Goal: Navigation & Orientation: Go to known website

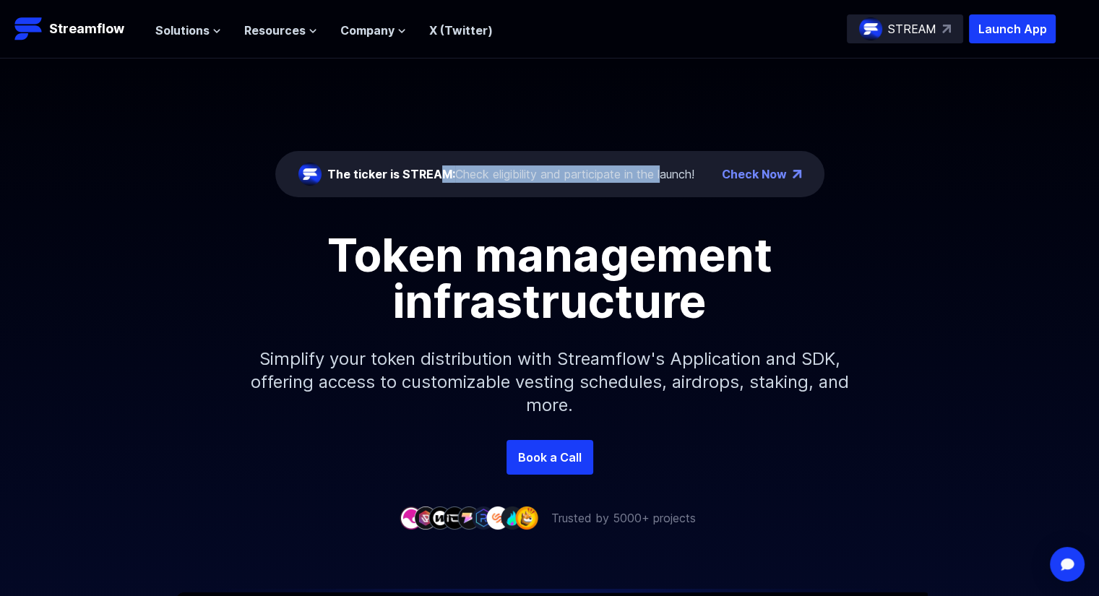
drag, startPoint x: 441, startPoint y: 172, endPoint x: 660, endPoint y: 191, distance: 219.8
click at [663, 189] on div "The ticker is STREAM: Check eligibility and participate in the launch! Check Now" at bounding box center [549, 174] width 549 height 46
drag, startPoint x: 457, startPoint y: 345, endPoint x: 451, endPoint y: 353, distance: 10.8
click at [457, 345] on p "Simplify your token distribution with Streamflow's Application and SDK, offerin…" at bounding box center [549, 382] width 621 height 116
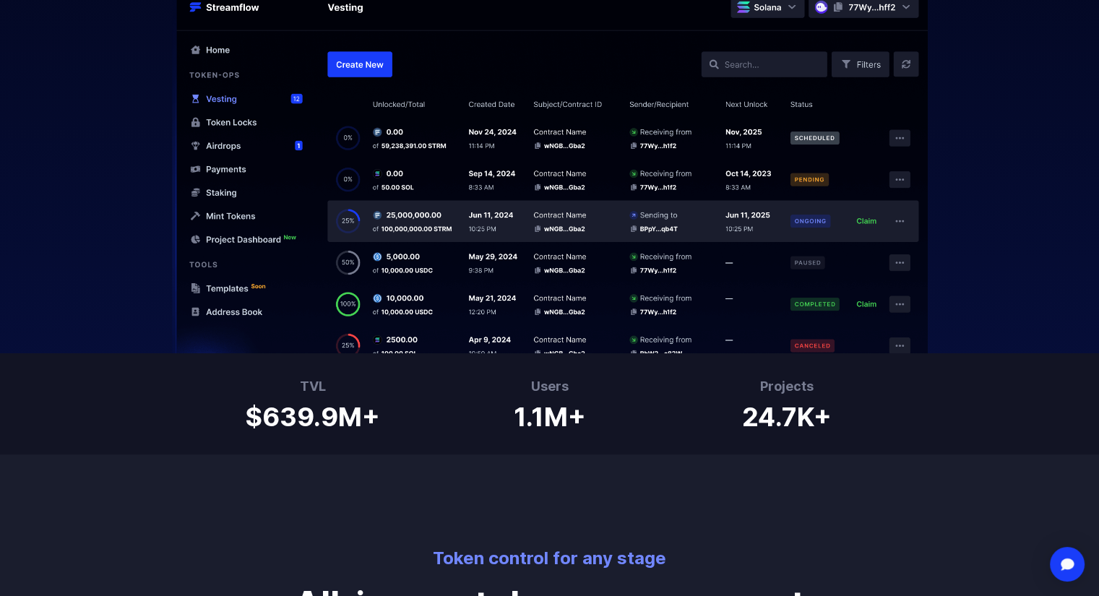
scroll to position [650, 0]
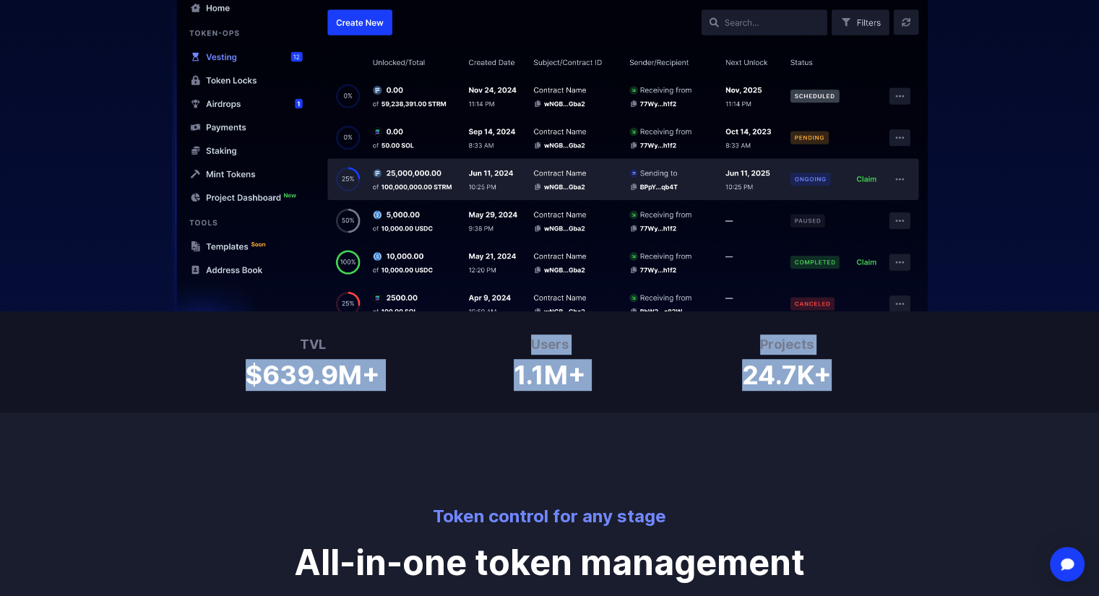
drag, startPoint x: 251, startPoint y: 365, endPoint x: 869, endPoint y: 390, distance: 618.3
click at [869, 390] on div "TVL $639.9M+ Users 1.1M+ Projects 24.7K+" at bounding box center [549, 361] width 1099 height 101
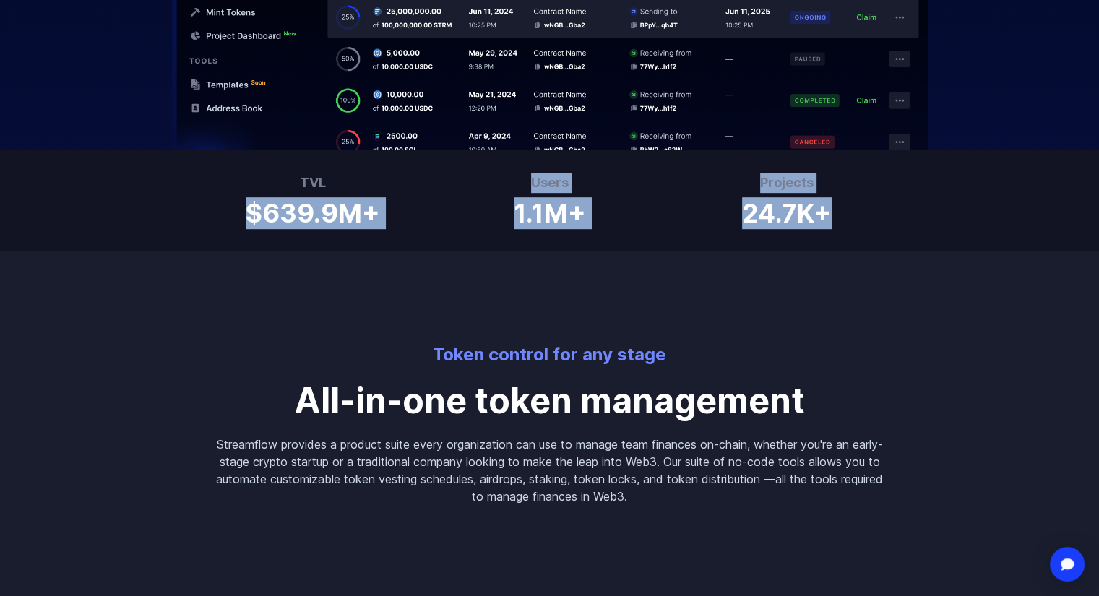
scroll to position [867, 0]
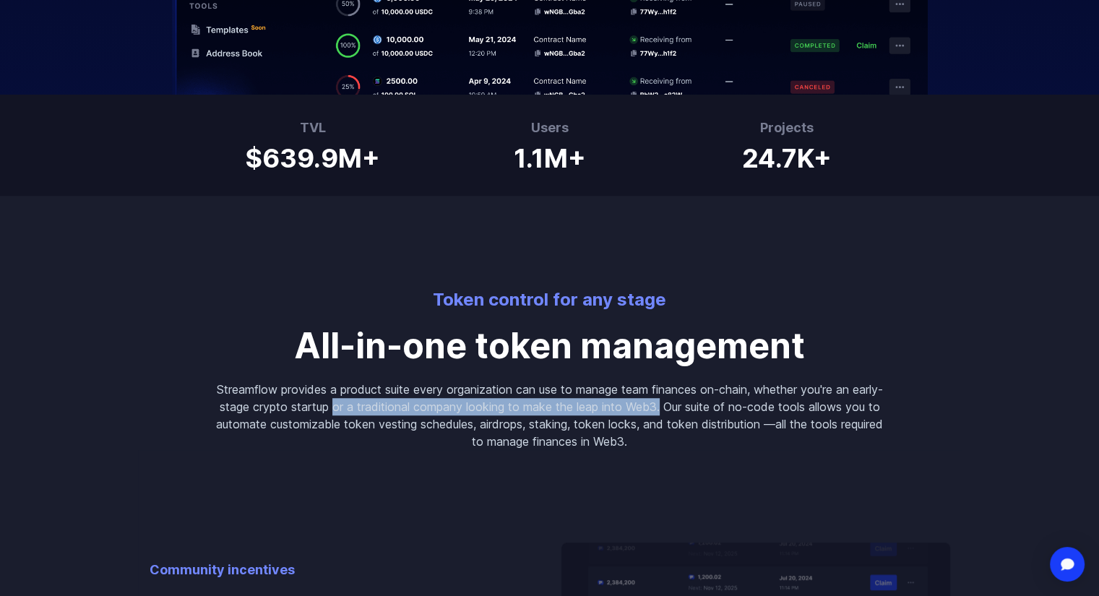
drag, startPoint x: 366, startPoint y: 408, endPoint x: 698, endPoint y: 413, distance: 331.7
click at [698, 413] on p "Streamflow provides a product suite every organization can use to manage team f…" at bounding box center [550, 415] width 671 height 69
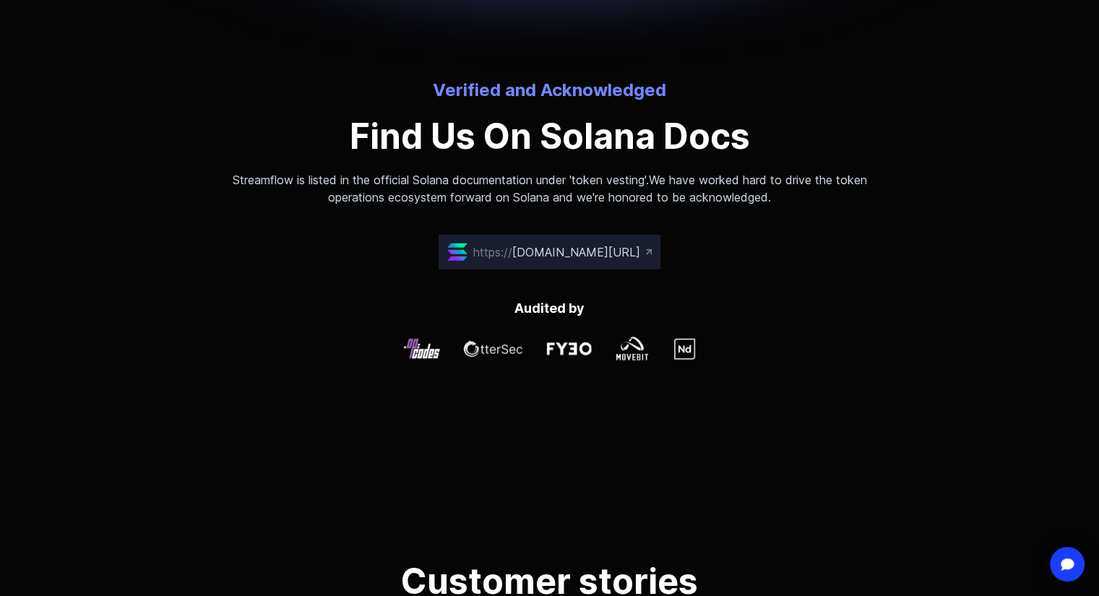
scroll to position [4046, 0]
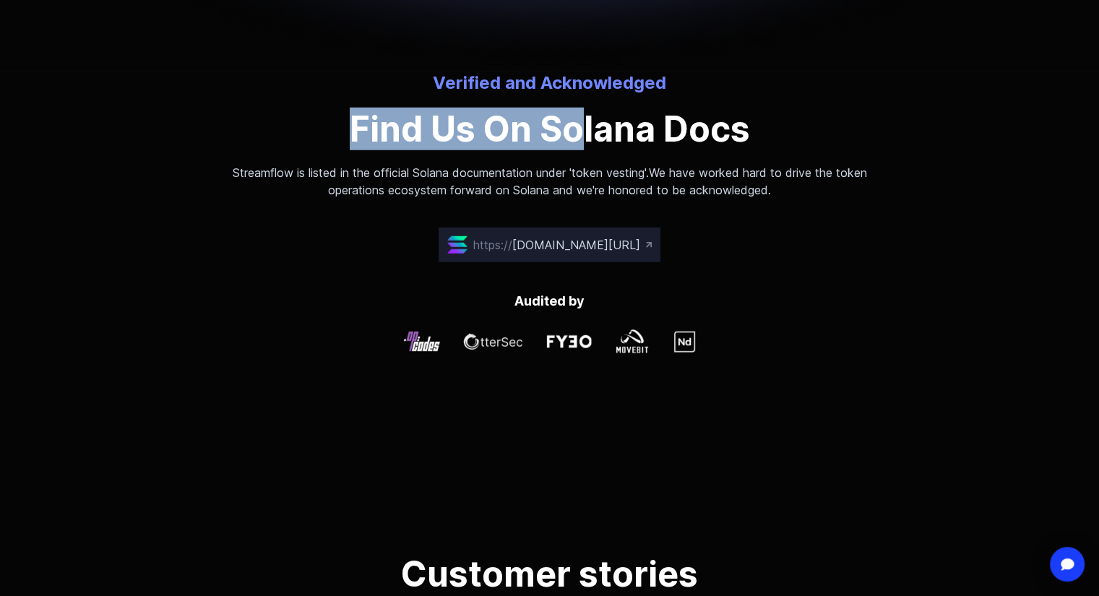
drag, startPoint x: 356, startPoint y: 127, endPoint x: 582, endPoint y: 108, distance: 226.9
click at [582, 112] on p "Find Us On Solana Docs" at bounding box center [550, 129] width 671 height 35
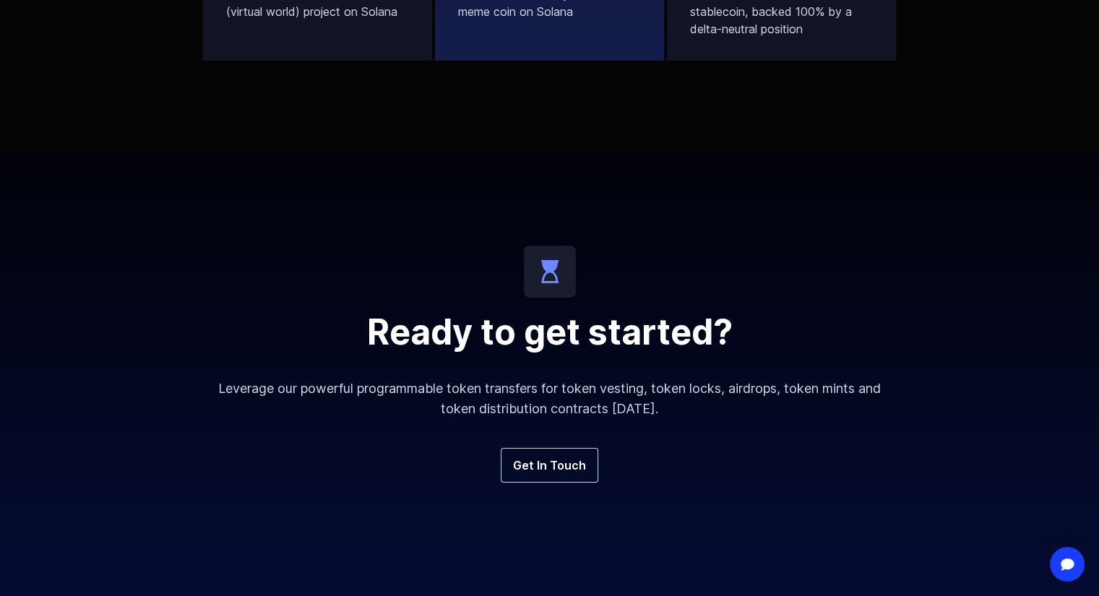
scroll to position [4986, 0]
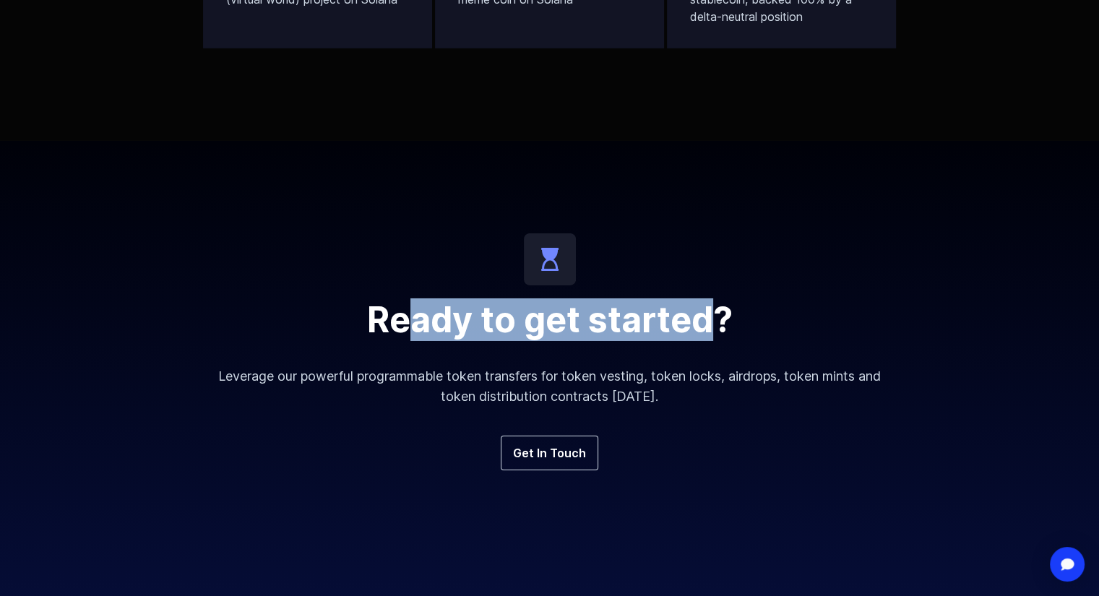
drag, startPoint x: 415, startPoint y: 328, endPoint x: 705, endPoint y: 316, distance: 290.0
click at [705, 316] on h2 "Ready to get started?" at bounding box center [550, 320] width 694 height 35
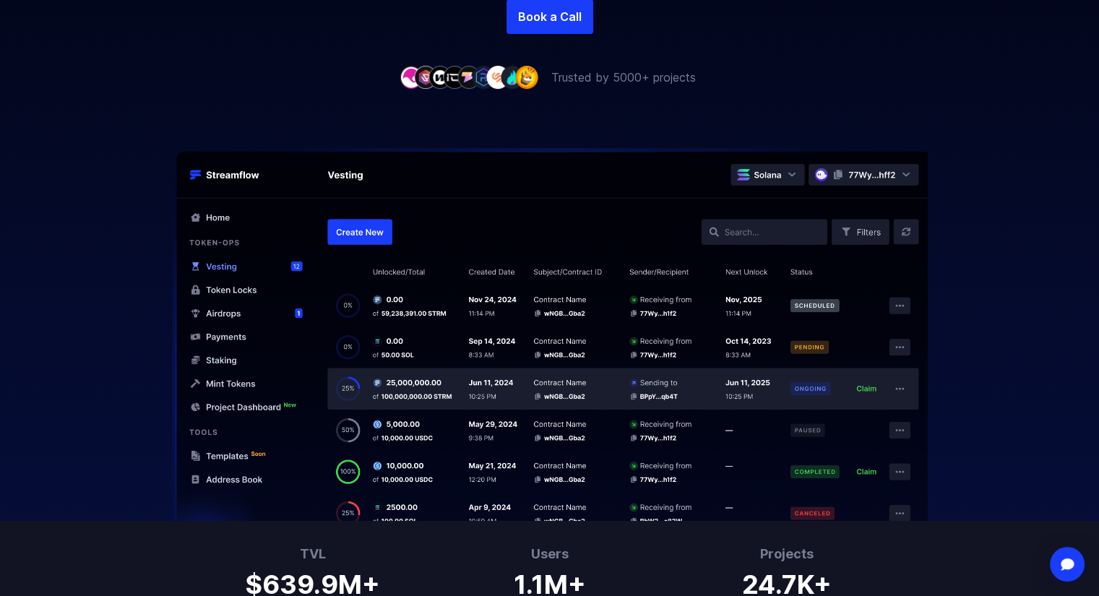
scroll to position [0, 0]
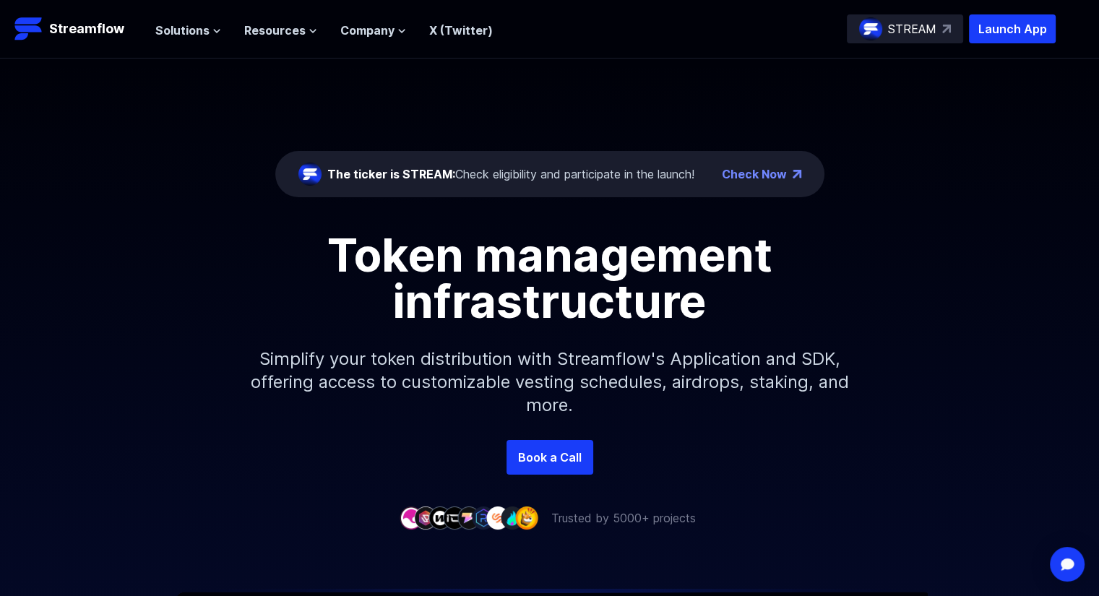
click at [888, 20] on div "STREAM" at bounding box center [905, 28] width 116 height 29
click at [1000, 27] on p "Launch App" at bounding box center [1012, 28] width 87 height 29
